Goal: Task Accomplishment & Management: Manage account settings

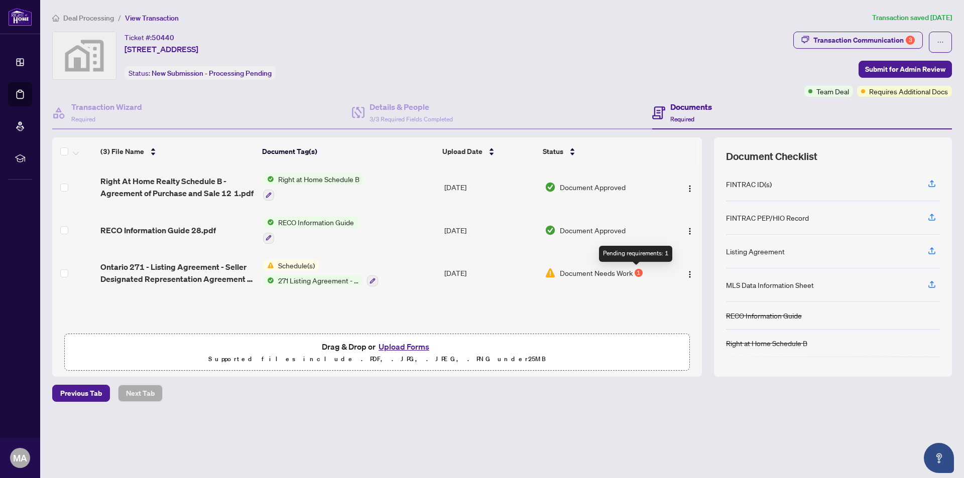
click at [637, 271] on div "1" at bounding box center [638, 273] width 8 height 8
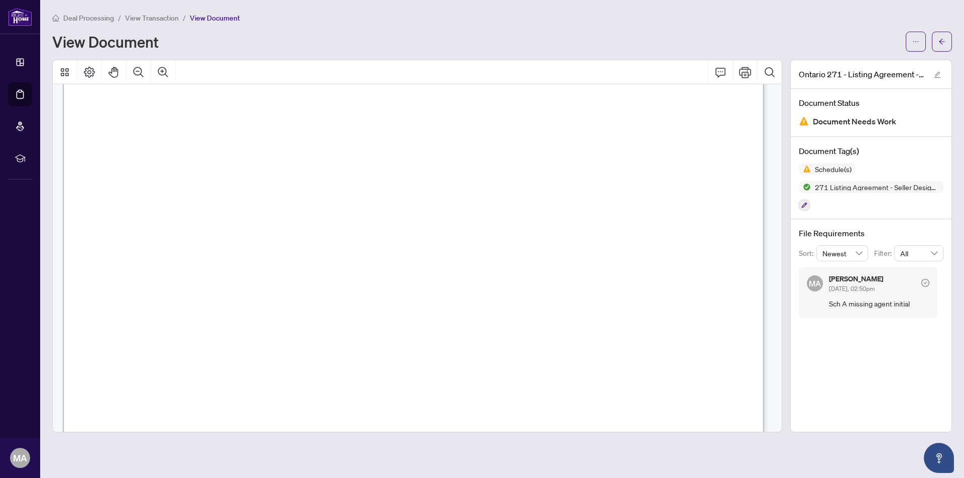
scroll to position [1104, 0]
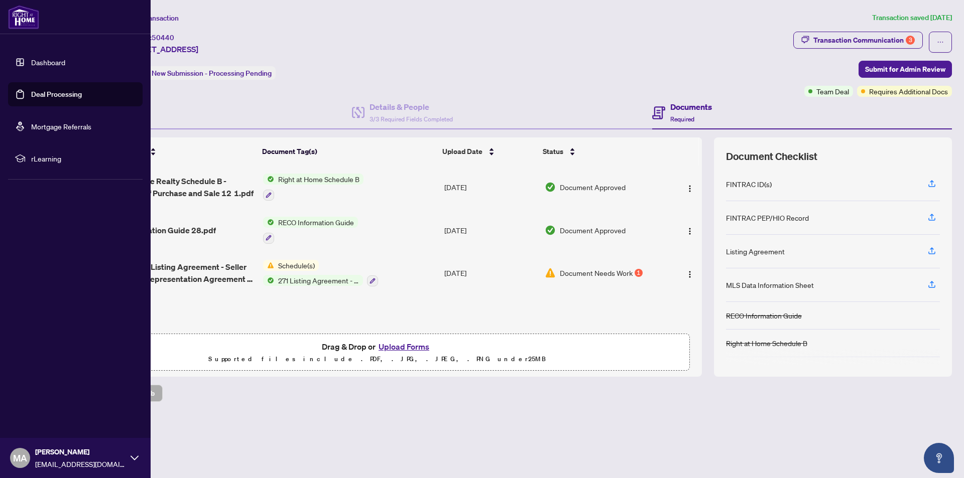
click at [52, 97] on link "Deal Processing" at bounding box center [56, 94] width 51 height 9
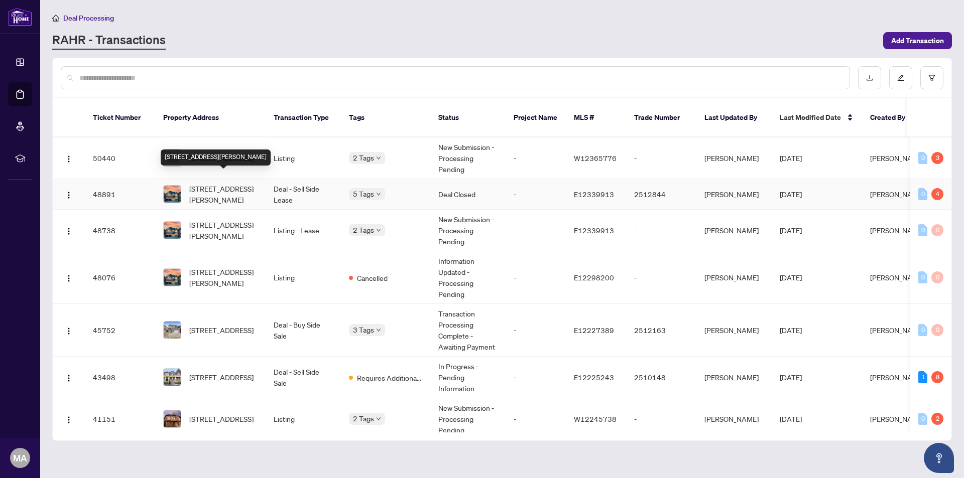
click at [238, 184] on span "[STREET_ADDRESS][PERSON_NAME]" at bounding box center [223, 194] width 68 height 22
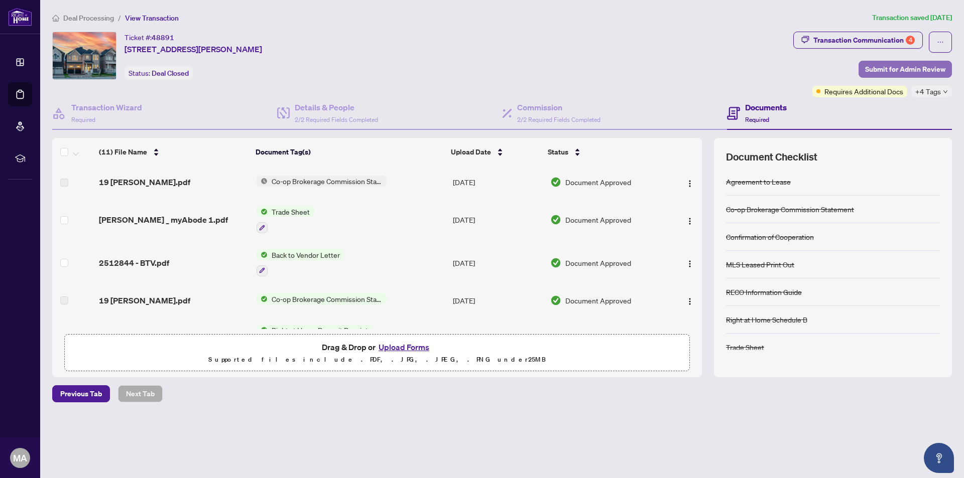
click at [903, 70] on span "Submit for Admin Review" at bounding box center [905, 69] width 80 height 16
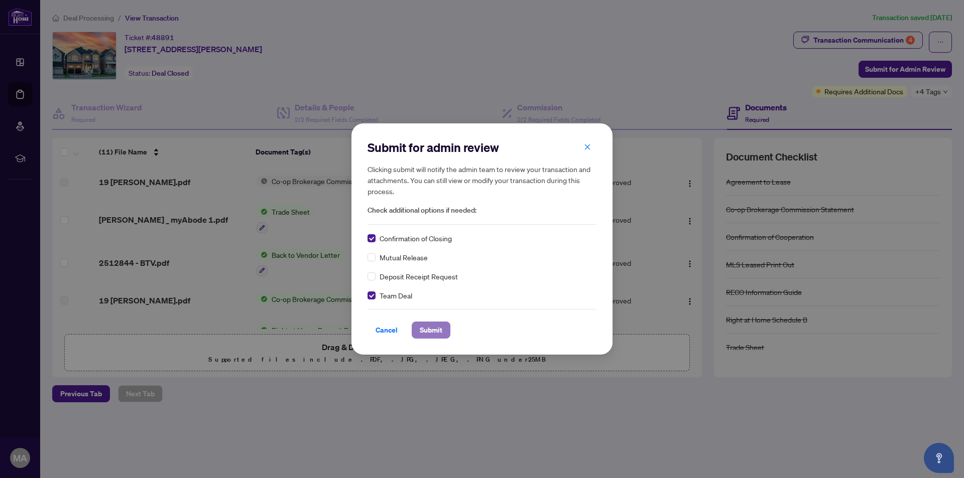
click at [443, 333] on button "Submit" at bounding box center [431, 330] width 39 height 17
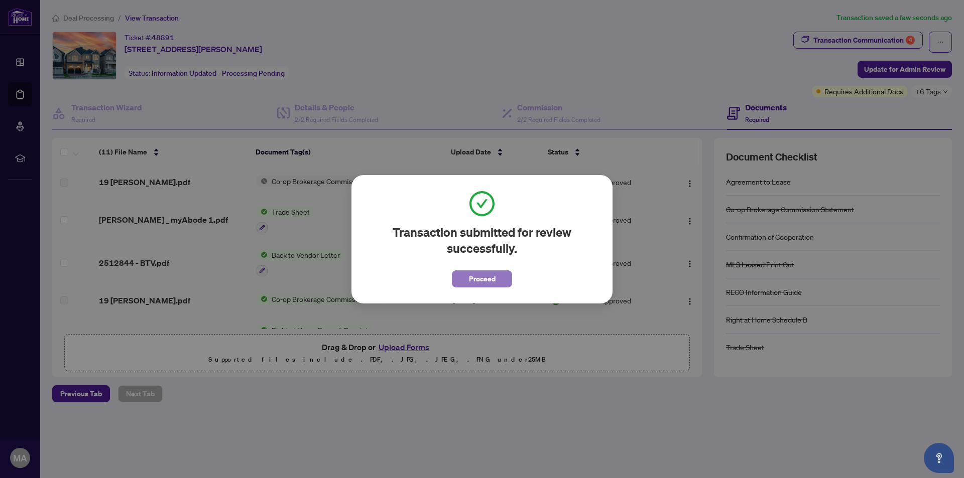
click at [506, 283] on button "Proceed" at bounding box center [482, 278] width 60 height 17
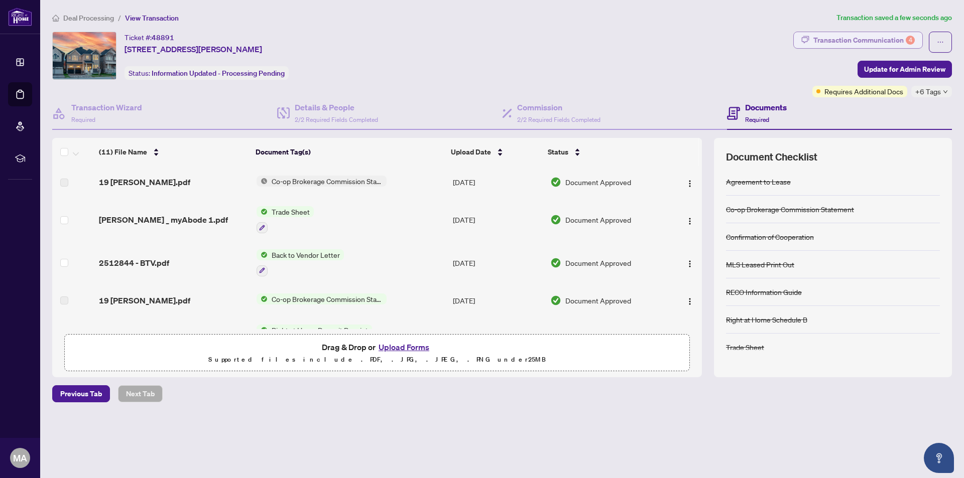
click at [842, 41] on div "Transaction Communication 4" at bounding box center [863, 40] width 101 height 16
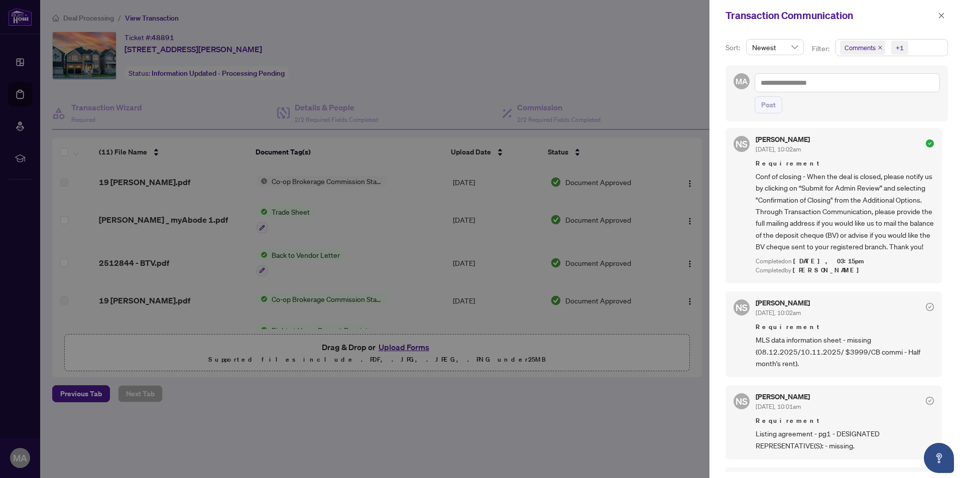
scroll to position [401, 0]
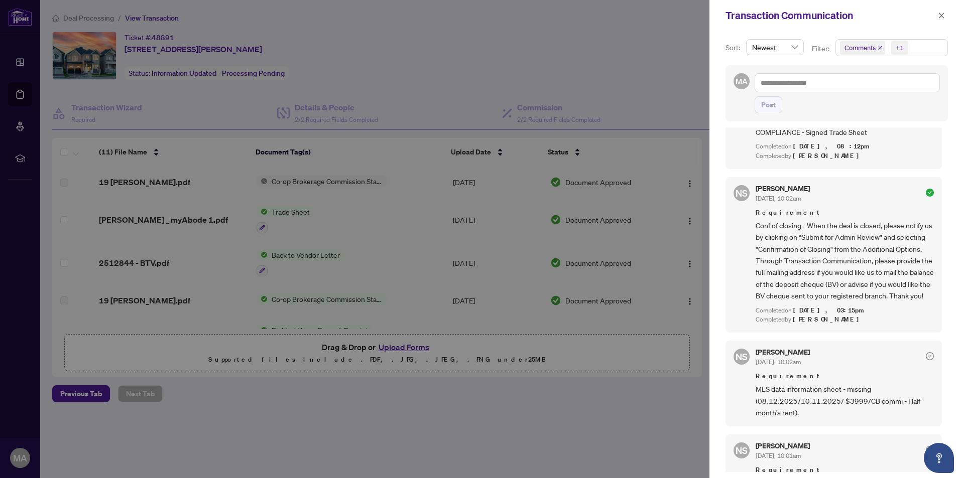
click at [631, 71] on div at bounding box center [482, 239] width 964 height 478
click at [938, 18] on icon "close" at bounding box center [940, 15] width 7 height 7
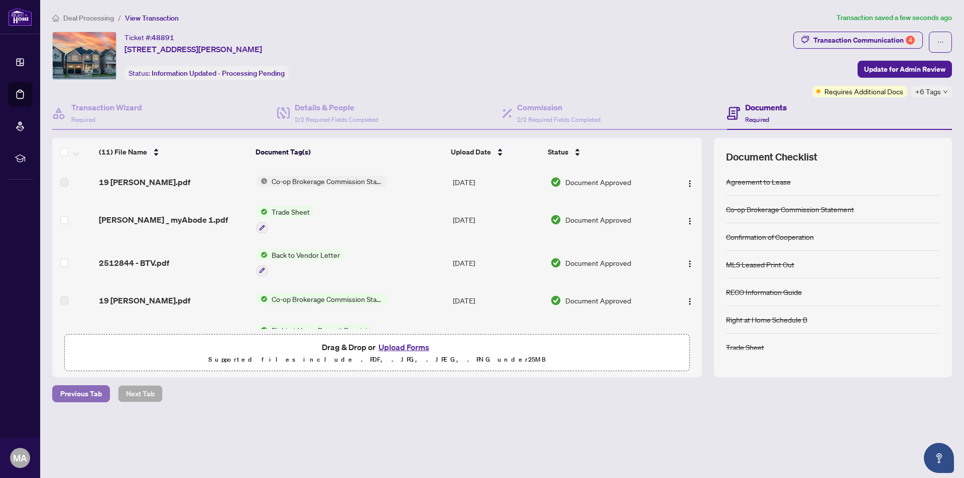
click at [80, 391] on span "Previous Tab" at bounding box center [81, 394] width 42 height 16
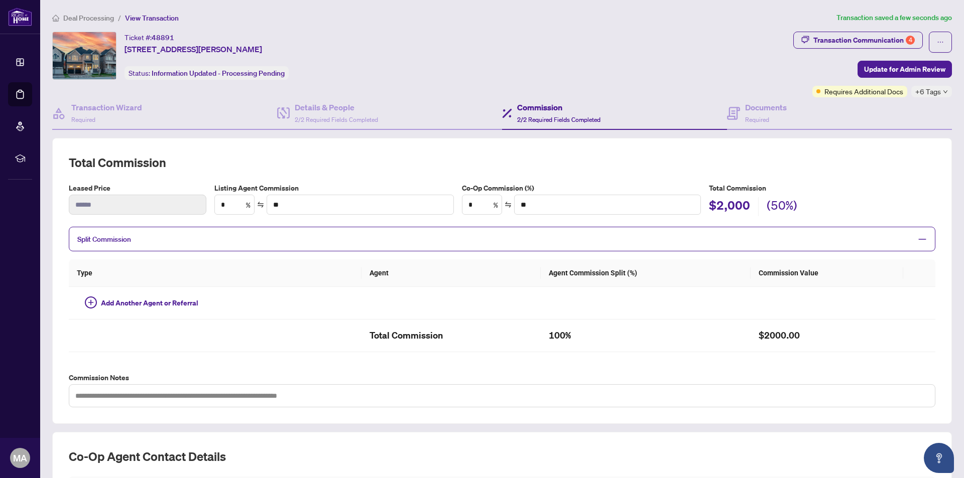
type textarea "**********"
type input "**"
type input "******"
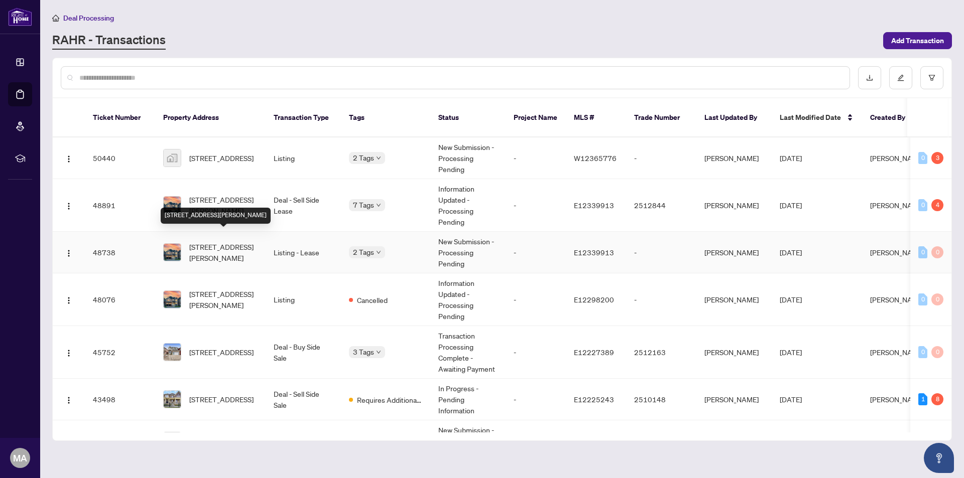
click at [204, 241] on span "[STREET_ADDRESS][PERSON_NAME]" at bounding box center [223, 252] width 68 height 22
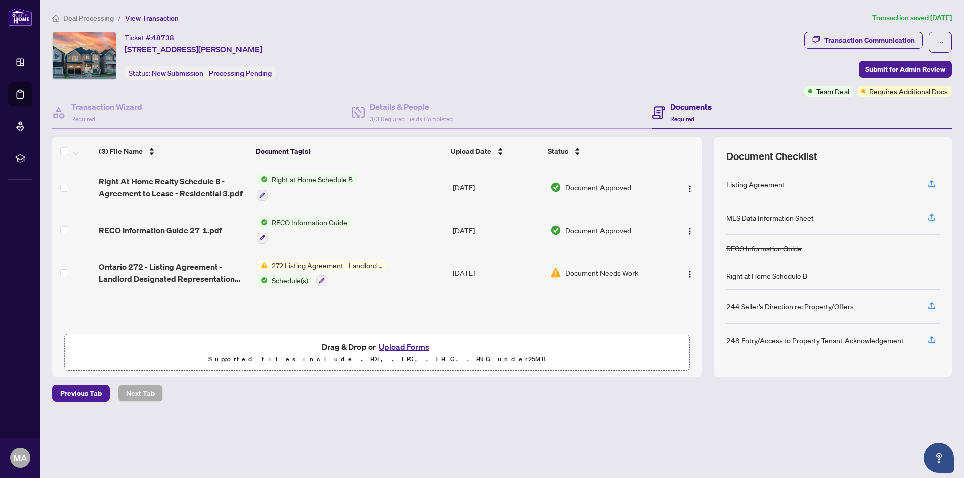
click at [337, 265] on span "272 Listing Agreement - Landlord Designated Representation Agreement Authority …" at bounding box center [326, 265] width 119 height 11
click at [575, 272] on span "Document Needs Work" at bounding box center [601, 272] width 73 height 11
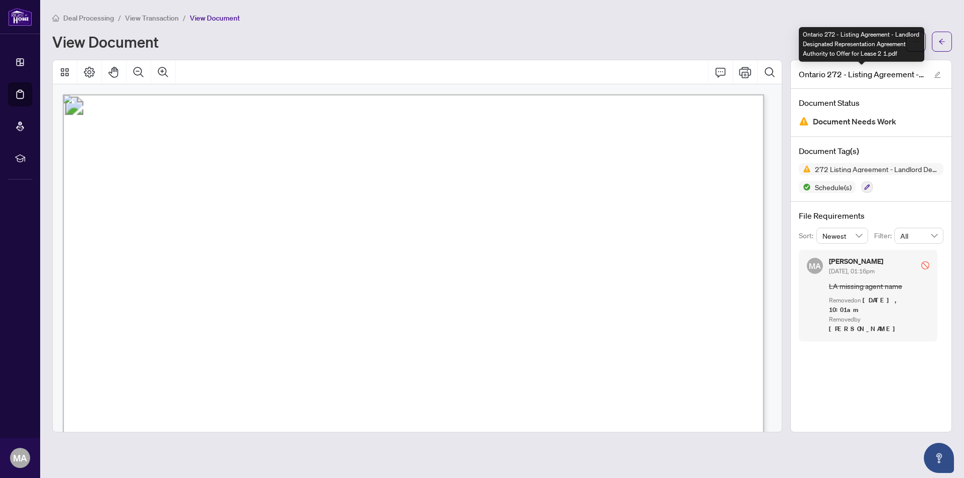
click at [916, 45] on div "Ontario 272 - Listing Agreement - Landlord Designated Representation Agreement …" at bounding box center [860, 44] width 125 height 35
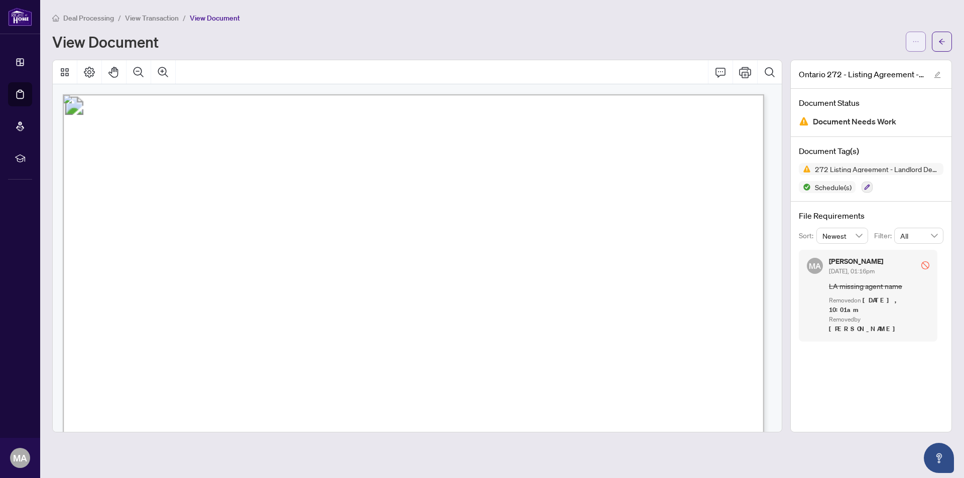
click at [914, 42] on icon "ellipsis" at bounding box center [915, 41] width 7 height 7
click at [922, 202] on div "File Requirements Sort: Newest Filter: All MA [PERSON_NAME] [DATE], 01:16pm LA …" at bounding box center [870, 276] width 161 height 149
click at [917, 42] on icon "ellipsis" at bounding box center [916, 41] width 6 height 1
click at [911, 41] on button "button" at bounding box center [915, 42] width 20 height 20
click at [909, 42] on button "button" at bounding box center [915, 42] width 20 height 20
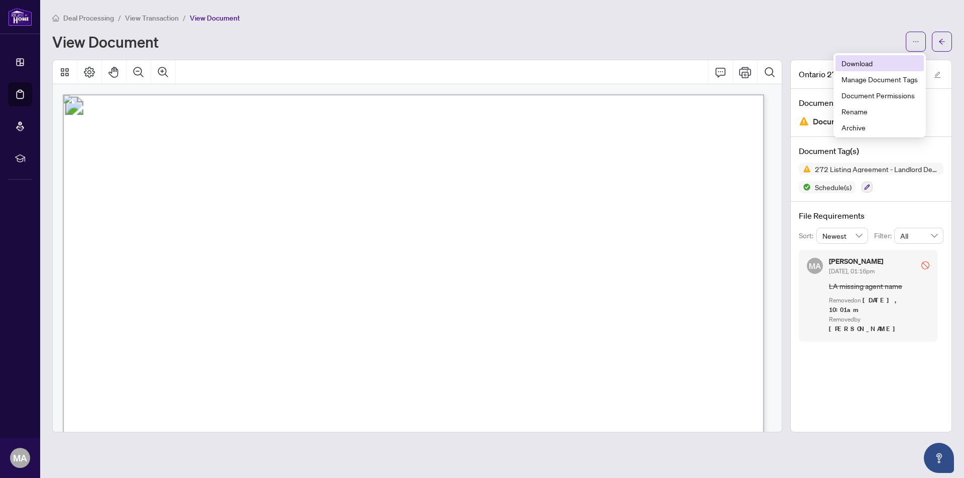
click at [868, 64] on span "Download" at bounding box center [879, 63] width 76 height 11
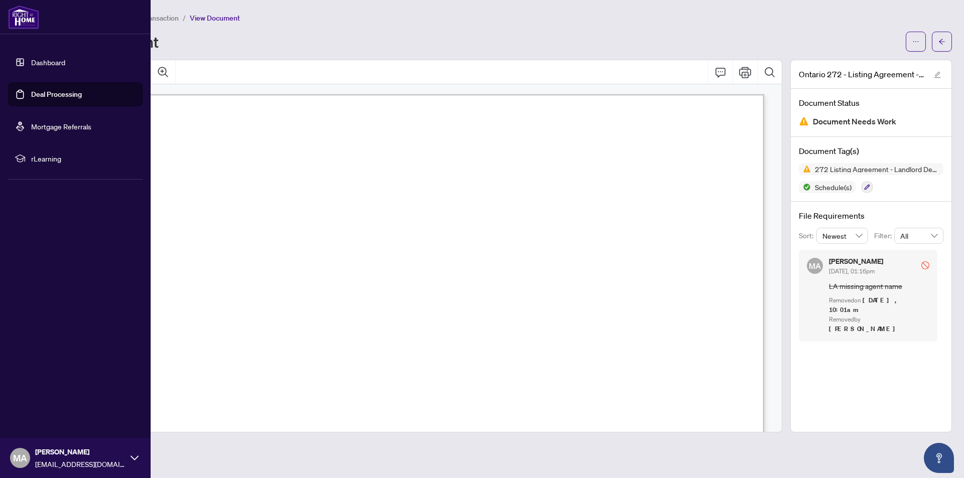
click at [41, 95] on link "Deal Processing" at bounding box center [56, 94] width 51 height 9
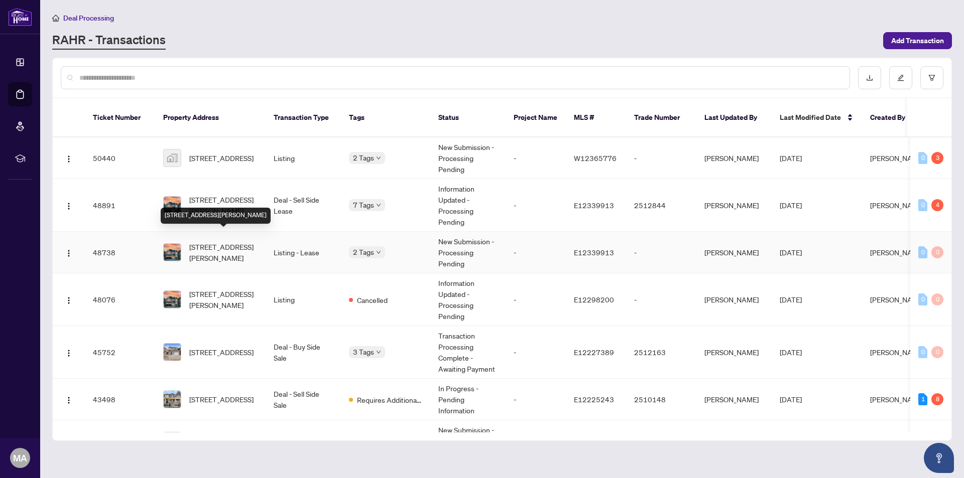
click at [220, 241] on span "[STREET_ADDRESS][PERSON_NAME]" at bounding box center [223, 252] width 68 height 22
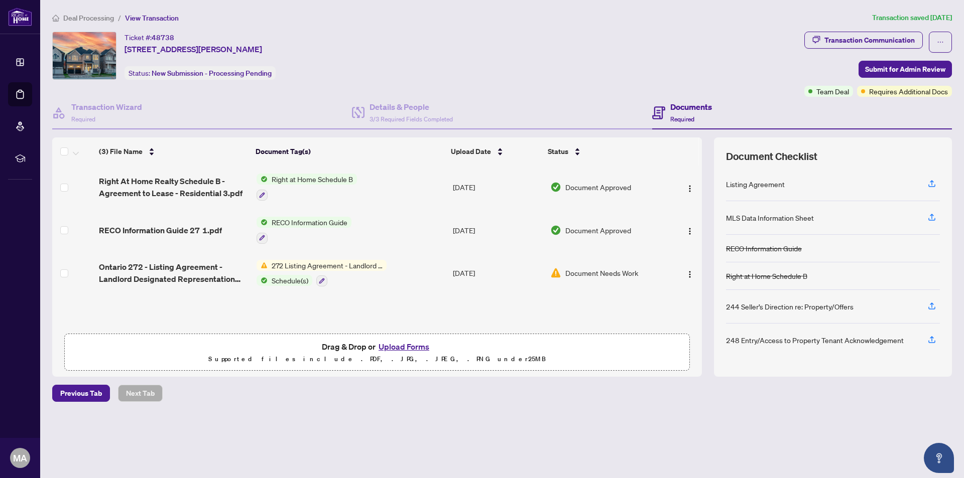
click at [396, 345] on button "Upload Forms" at bounding box center [403, 346] width 57 height 13
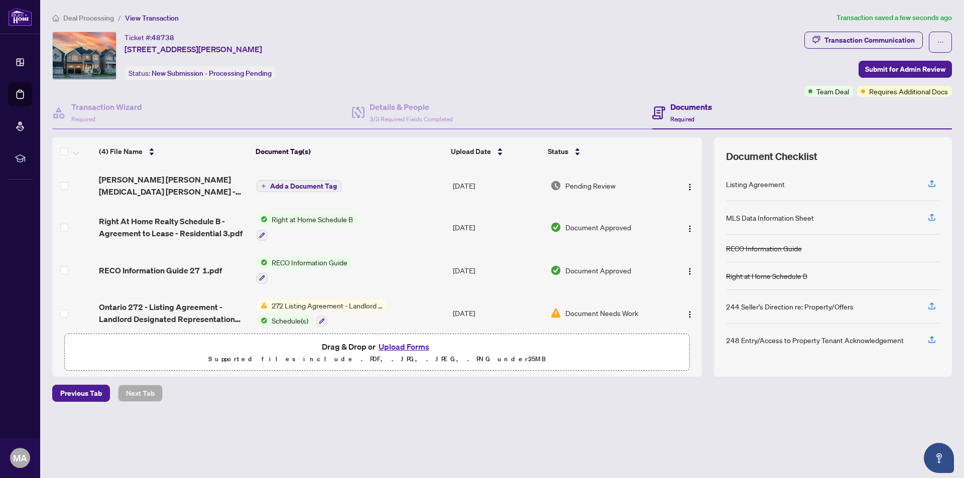
click at [323, 184] on span "Add a Document Tag" at bounding box center [303, 186] width 67 height 7
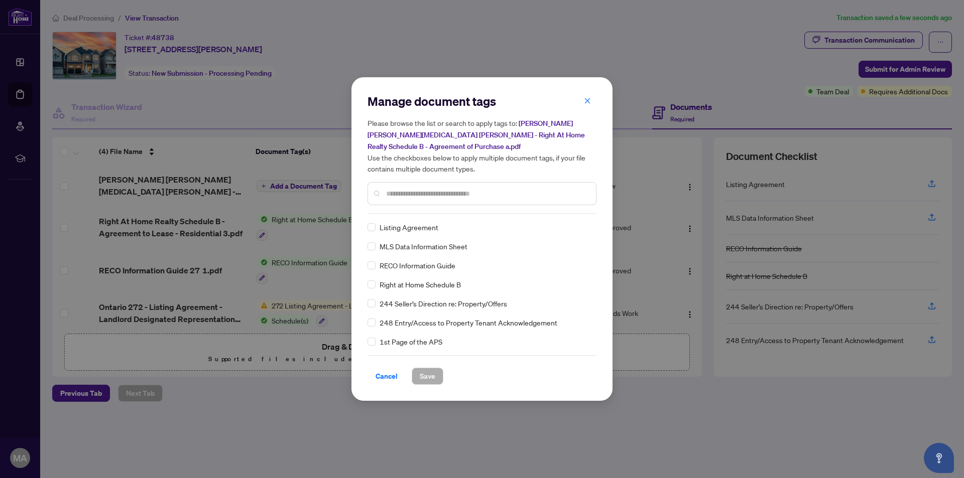
click at [414, 190] on input "text" at bounding box center [487, 193] width 202 height 11
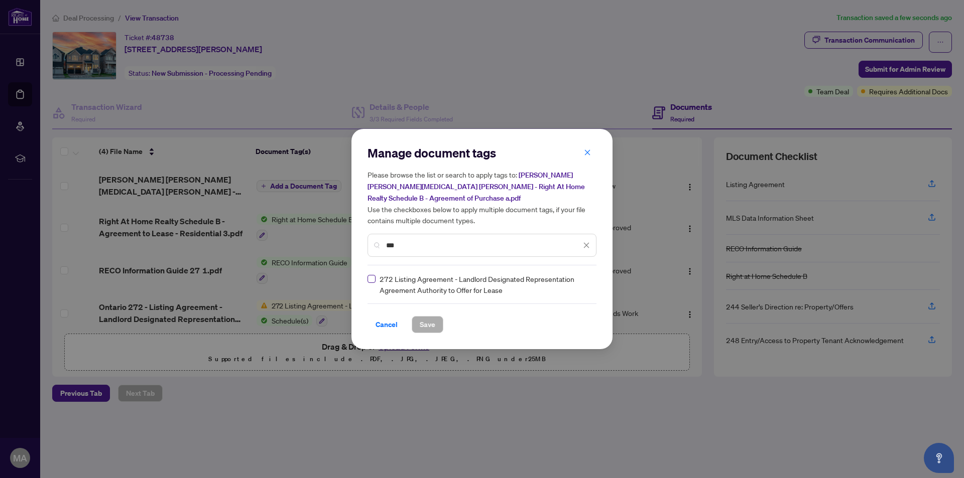
type input "***"
click at [430, 325] on span "Save" at bounding box center [428, 325] width 16 height 16
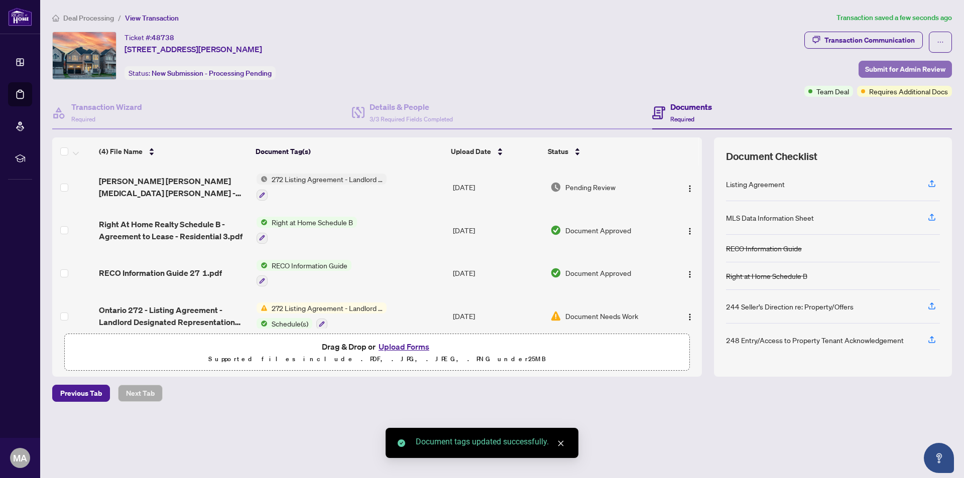
click at [875, 70] on span "Submit for Admin Review" at bounding box center [905, 69] width 80 height 16
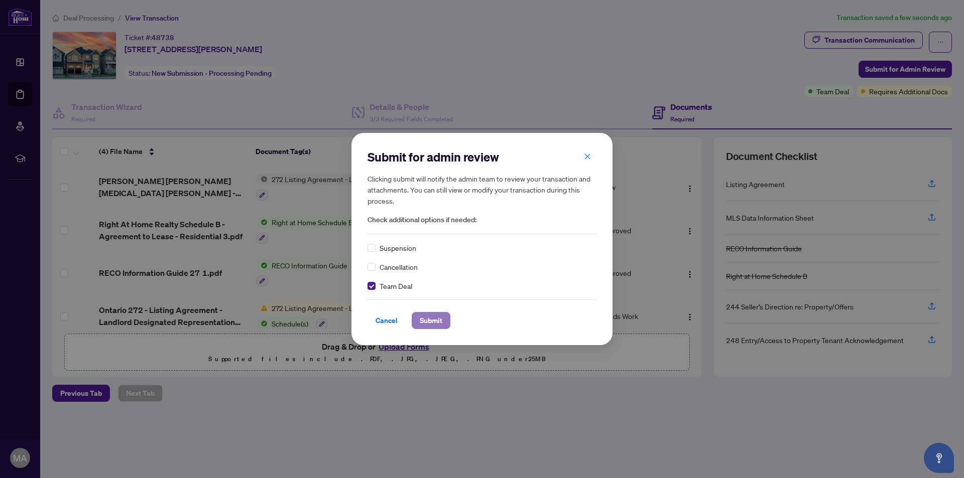
click at [439, 319] on span "Submit" at bounding box center [431, 321] width 23 height 16
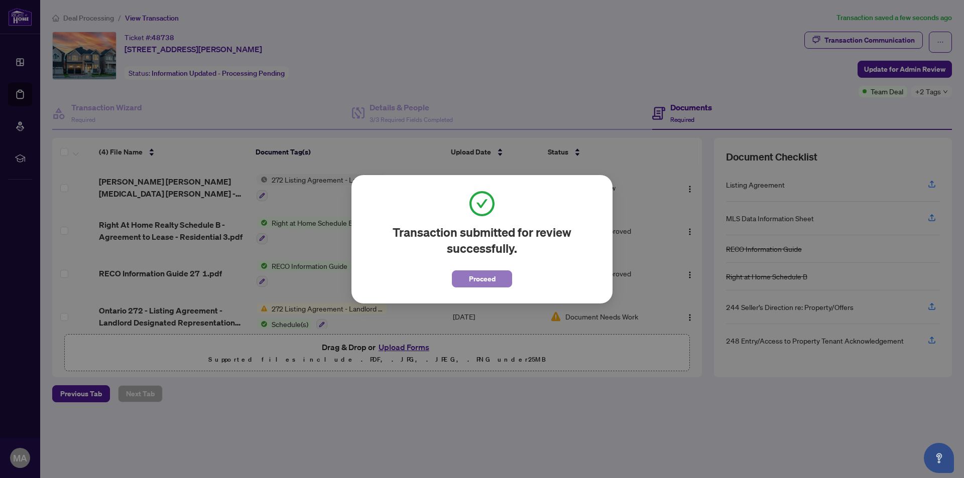
click at [498, 279] on button "Proceed" at bounding box center [482, 278] width 60 height 17
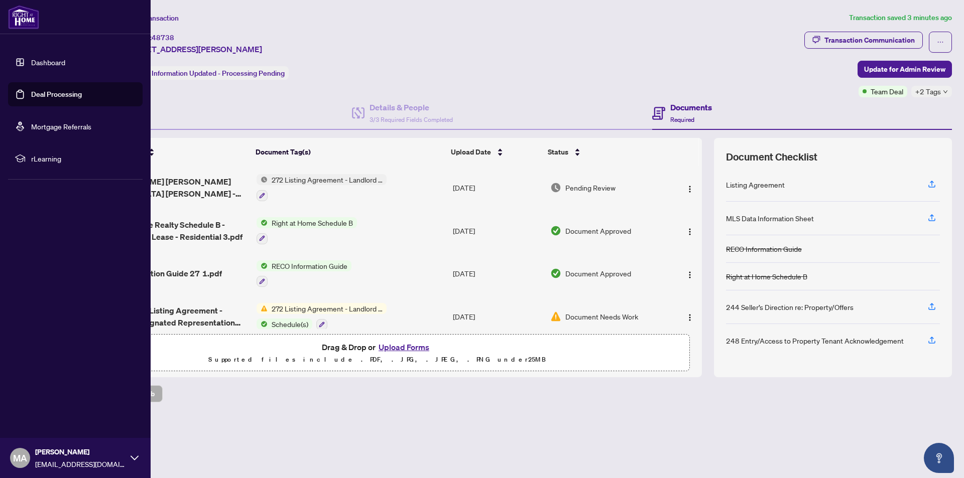
click at [52, 96] on link "Deal Processing" at bounding box center [56, 94] width 51 height 9
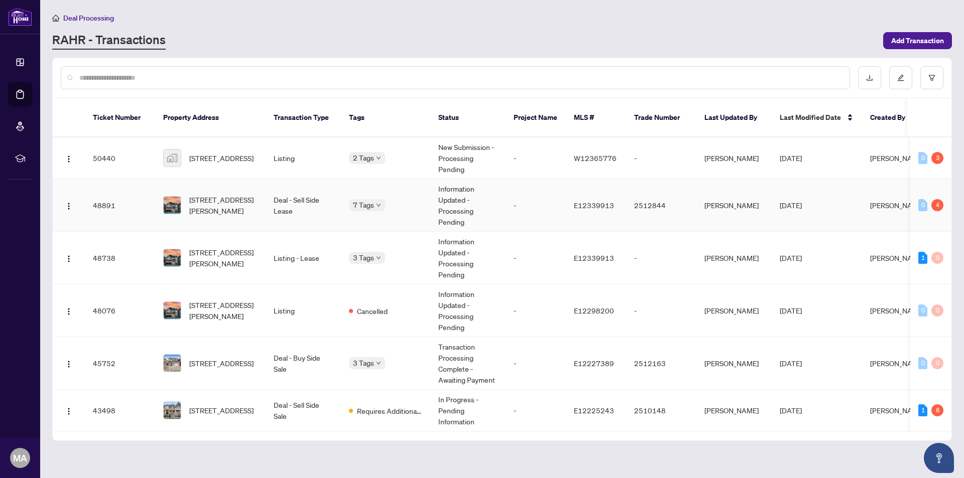
click at [300, 190] on td "Deal - Sell Side Lease" at bounding box center [302, 205] width 75 height 53
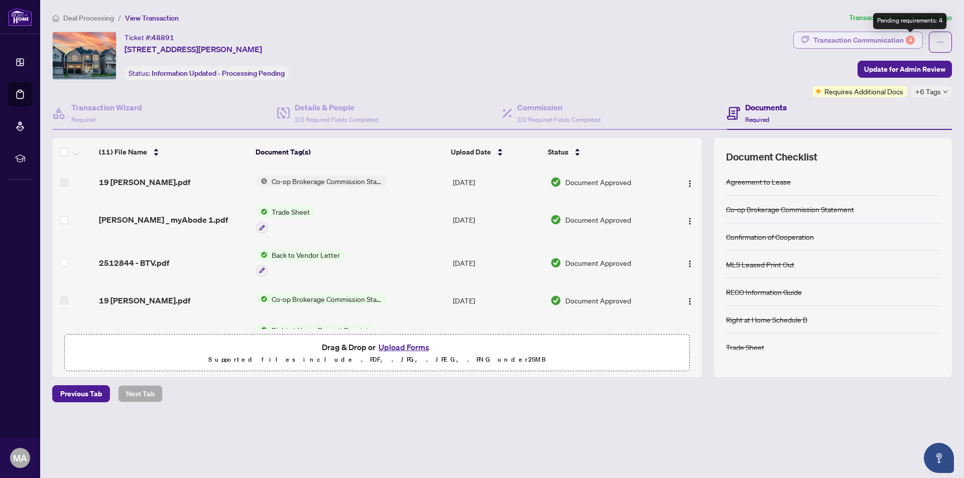
click at [909, 39] on div "4" at bounding box center [909, 40] width 9 height 9
type textarea "**********"
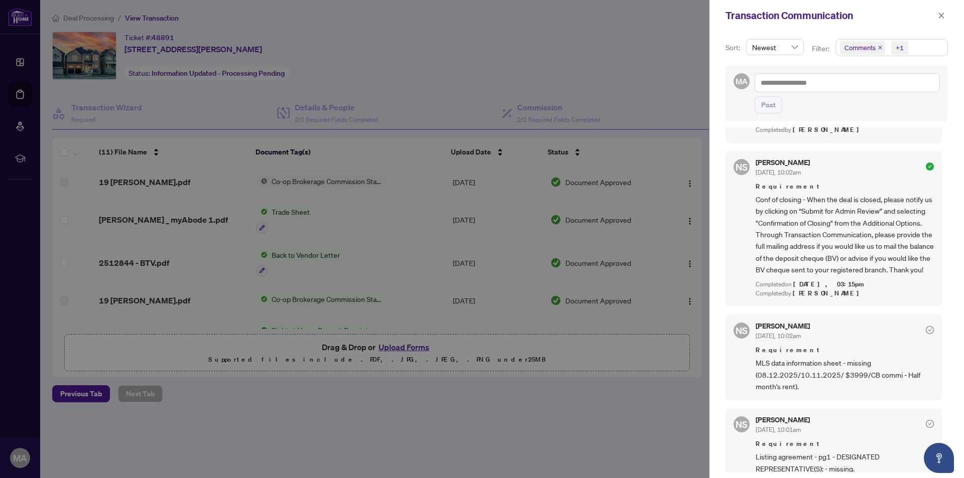
scroll to position [452, 0]
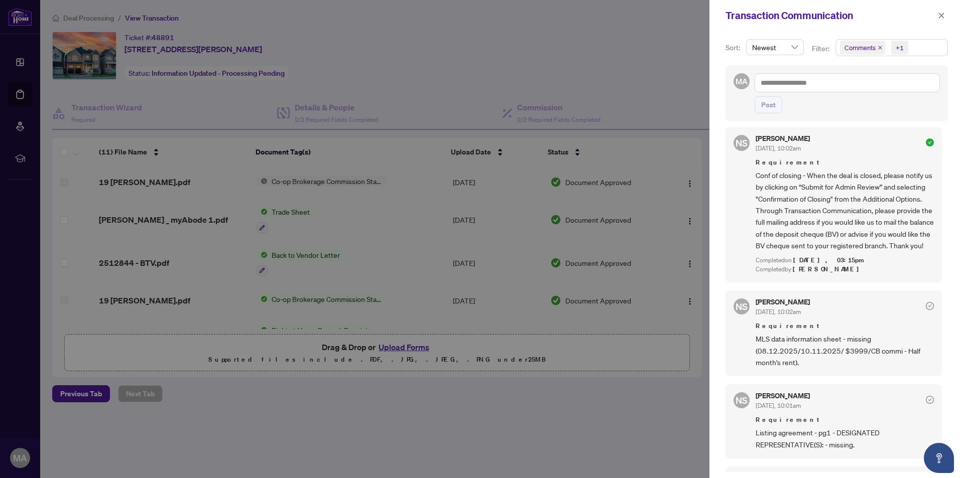
click at [656, 66] on div at bounding box center [482, 239] width 964 height 478
click at [940, 17] on icon "close" at bounding box center [941, 16] width 6 height 6
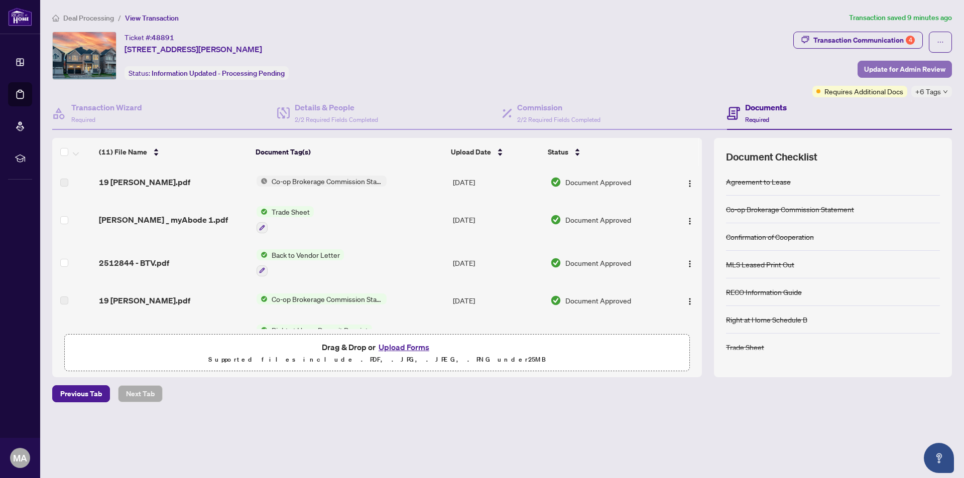
click at [886, 67] on span "Update for Admin Review" at bounding box center [904, 69] width 81 height 16
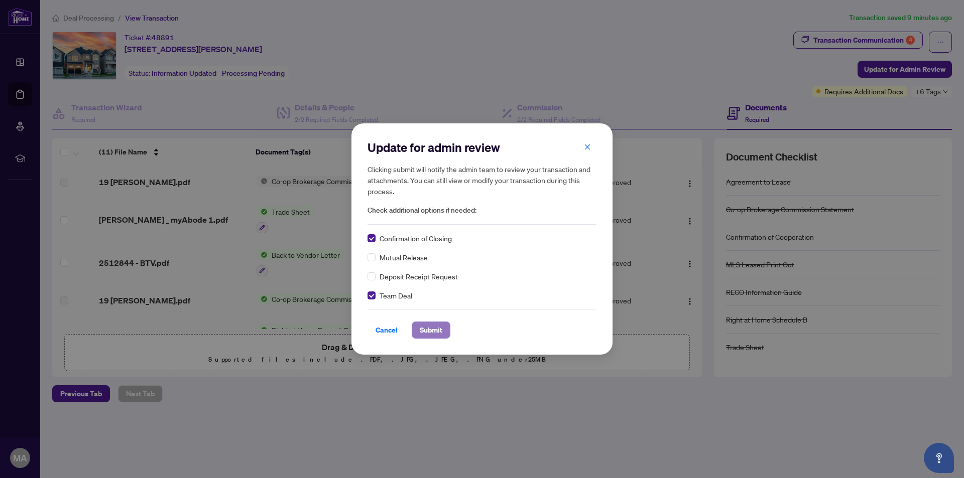
click at [435, 331] on span "Submit" at bounding box center [431, 330] width 23 height 16
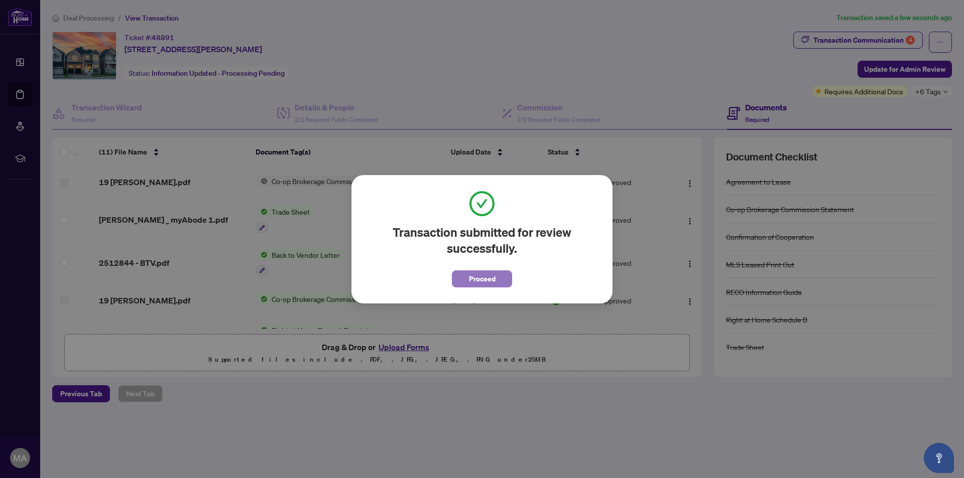
click at [474, 278] on span "Proceed" at bounding box center [482, 279] width 27 height 16
